Goal: Task Accomplishment & Management: Manage account settings

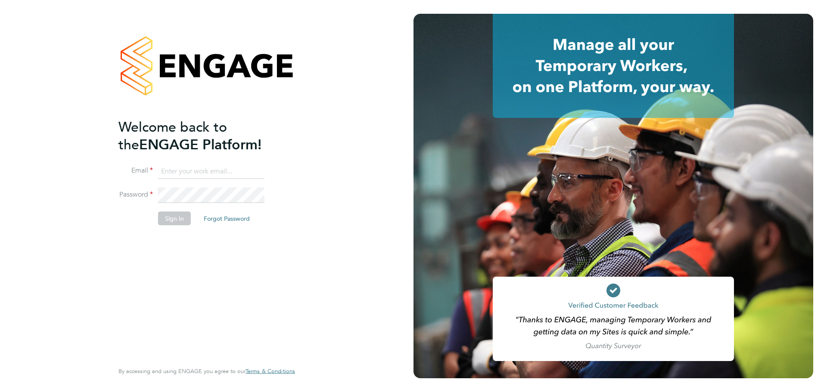
type input "nraso@v7recruitment.com"
click at [174, 216] on button "Sign In" at bounding box center [174, 218] width 33 height 14
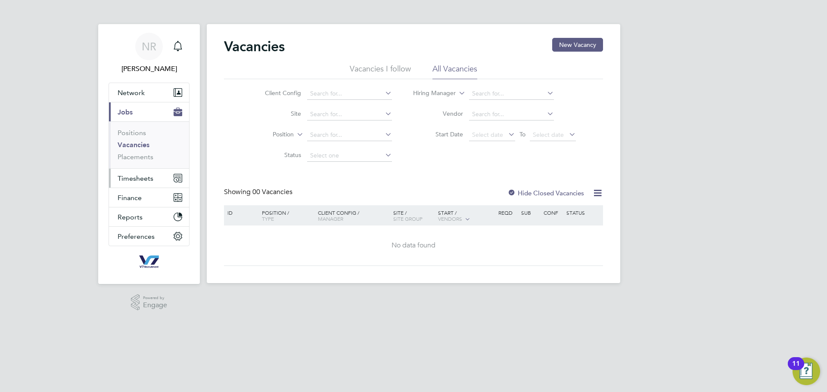
click at [134, 176] on span "Timesheets" at bounding box center [136, 178] width 36 height 8
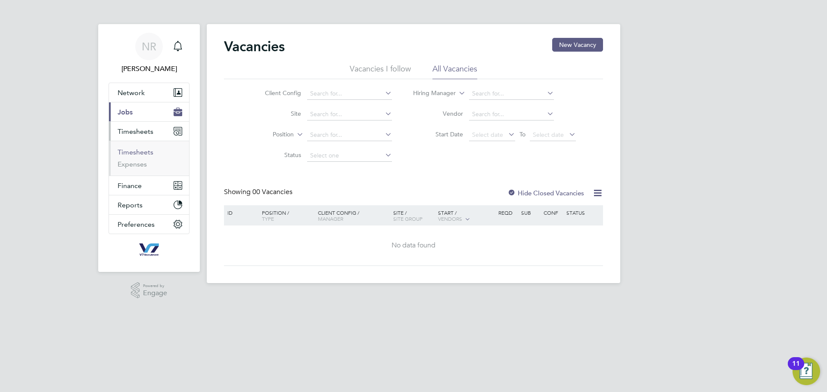
click at [136, 152] on link "Timesheets" at bounding box center [136, 152] width 36 height 8
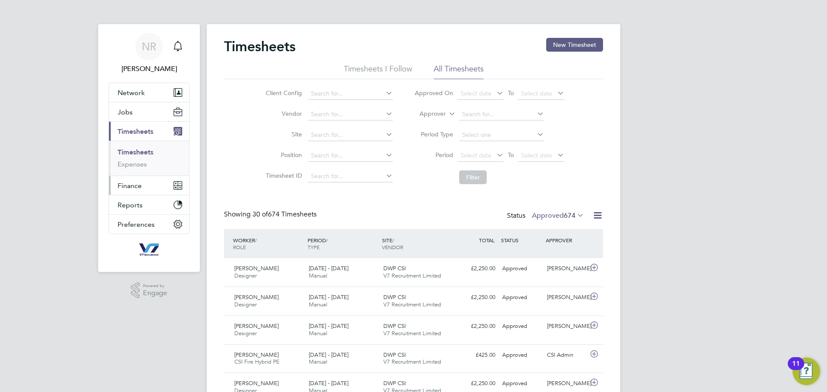
click at [143, 180] on button "Finance" at bounding box center [149, 185] width 80 height 19
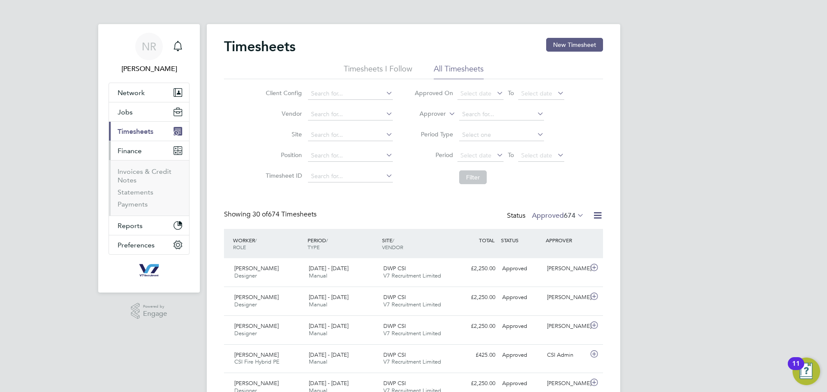
click at [133, 165] on ul "Invoices & Credit Notes Statements Payments" at bounding box center [149, 188] width 80 height 56
click at [134, 176] on li "Invoices & Credit Notes" at bounding box center [150, 178] width 65 height 21
click at [133, 173] on link "Invoices & Credit Notes" at bounding box center [145, 176] width 54 height 17
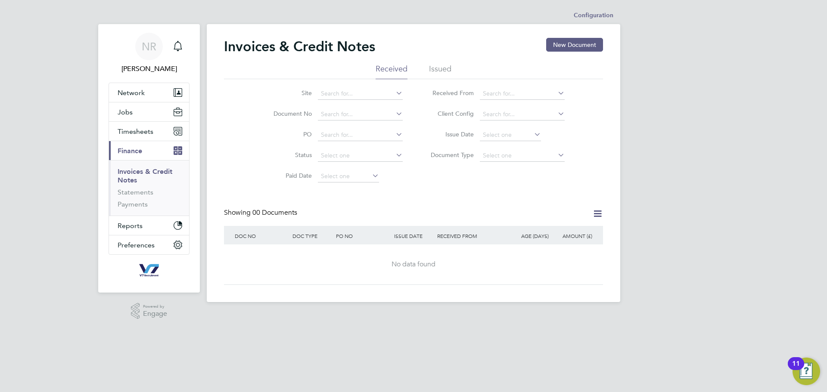
click at [441, 68] on li "Issued" at bounding box center [440, 72] width 22 height 16
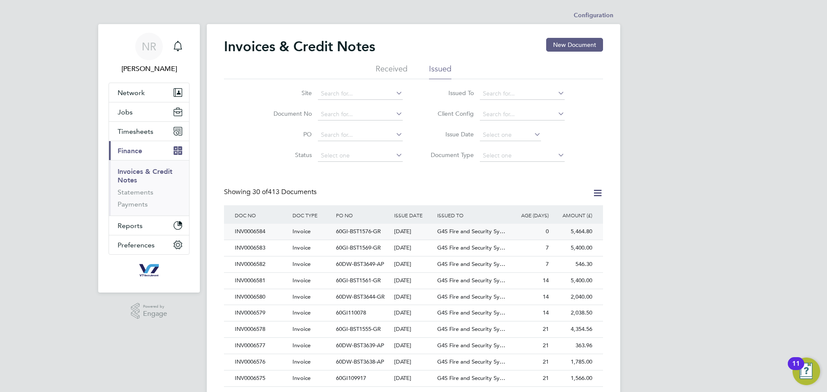
click at [387, 233] on div "60GI-BST1576-GR" at bounding box center [363, 232] width 58 height 16
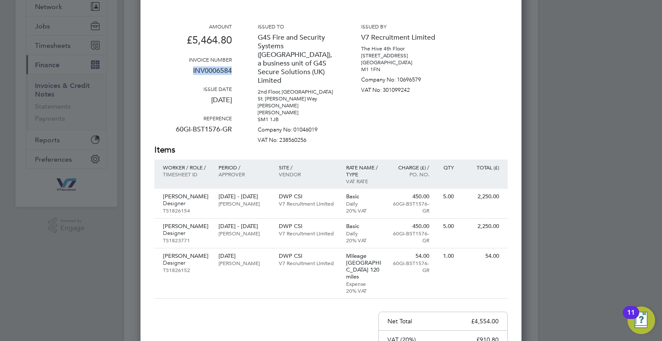
drag, startPoint x: 231, startPoint y: 68, endPoint x: 191, endPoint y: 68, distance: 40.1
click at [191, 68] on p "INV0006584" at bounding box center [193, 74] width 78 height 22
copy p "INV0006584"
